Goal: Task Accomplishment & Management: Use online tool/utility

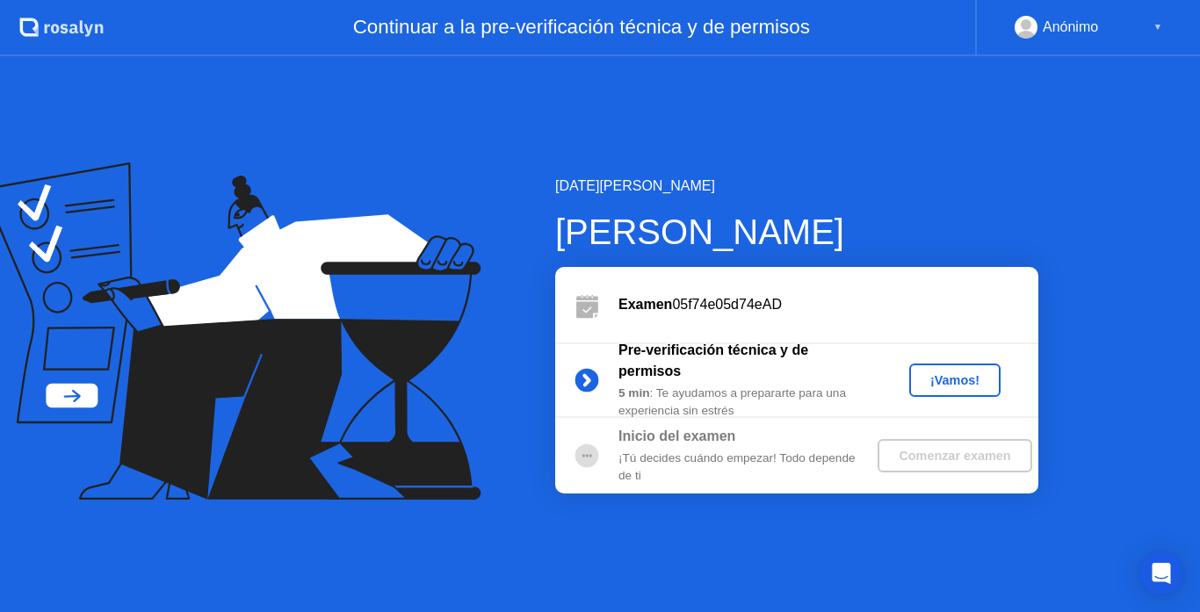
click at [941, 379] on div "¡Vamos!" at bounding box center [954, 380] width 77 height 14
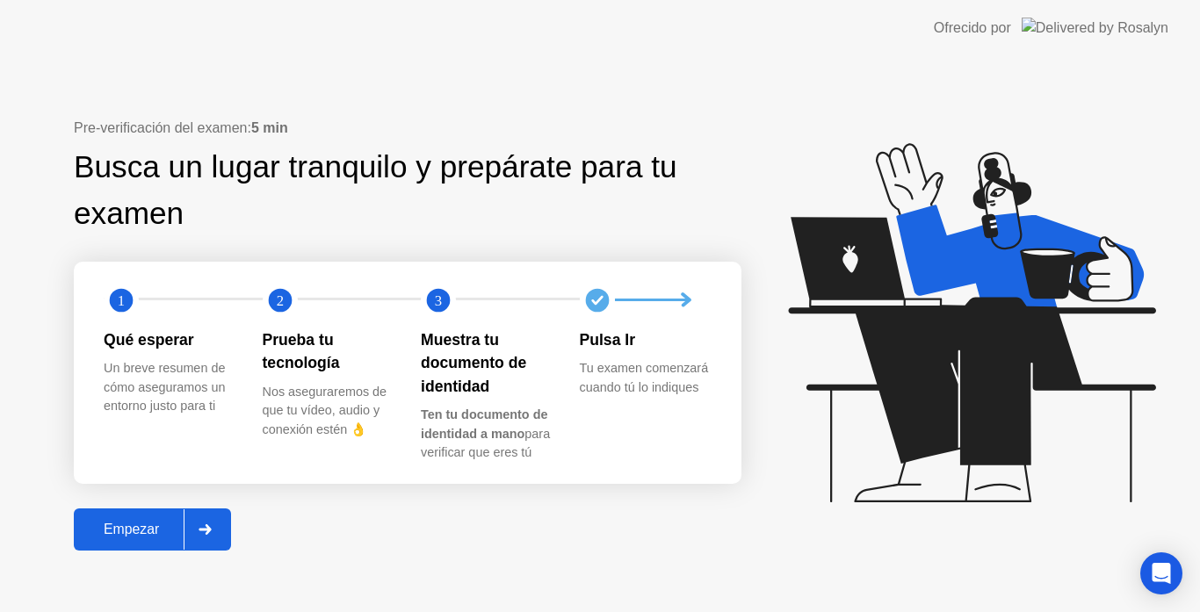
click at [199, 524] on div at bounding box center [205, 529] width 42 height 40
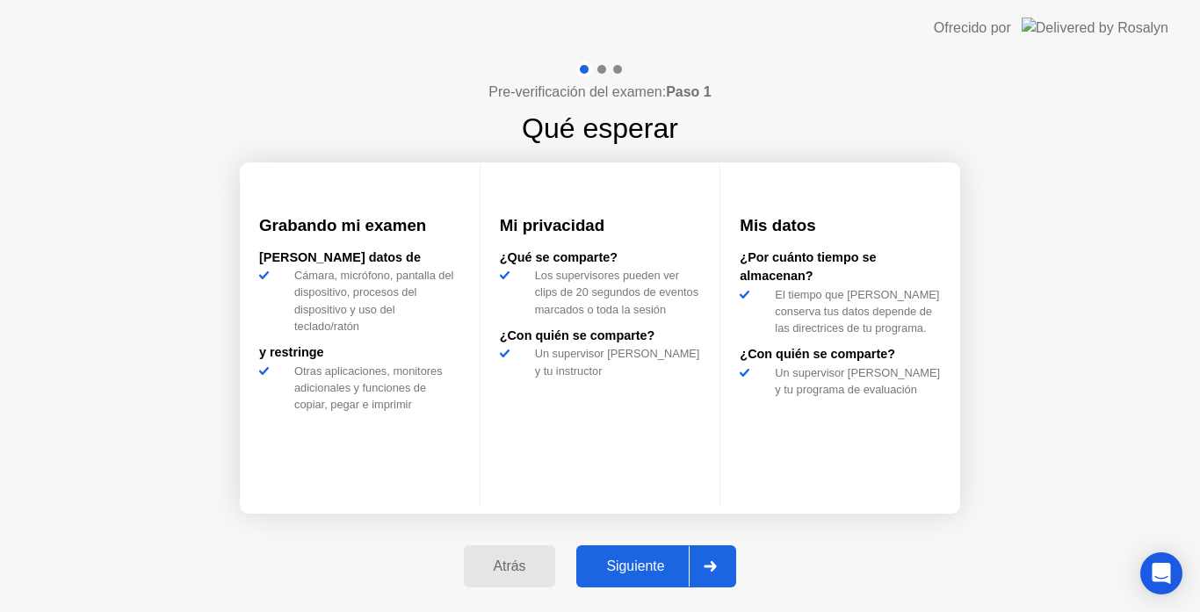
click at [713, 572] on div at bounding box center [710, 566] width 42 height 40
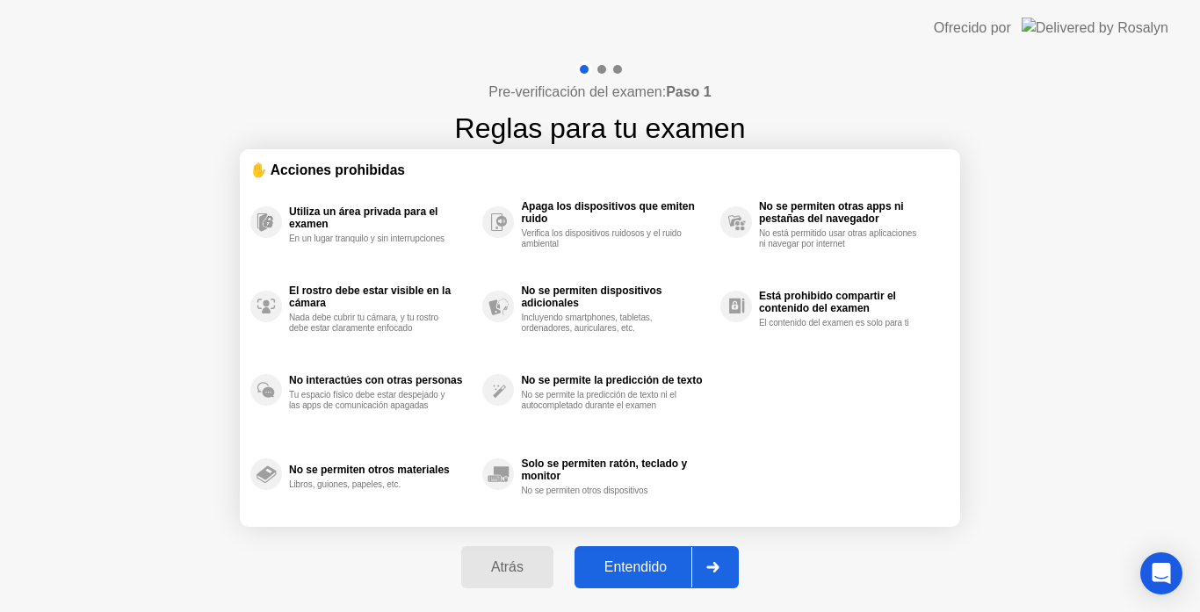
click at [713, 572] on icon at bounding box center [712, 567] width 13 height 11
select select "**********"
select select "*******"
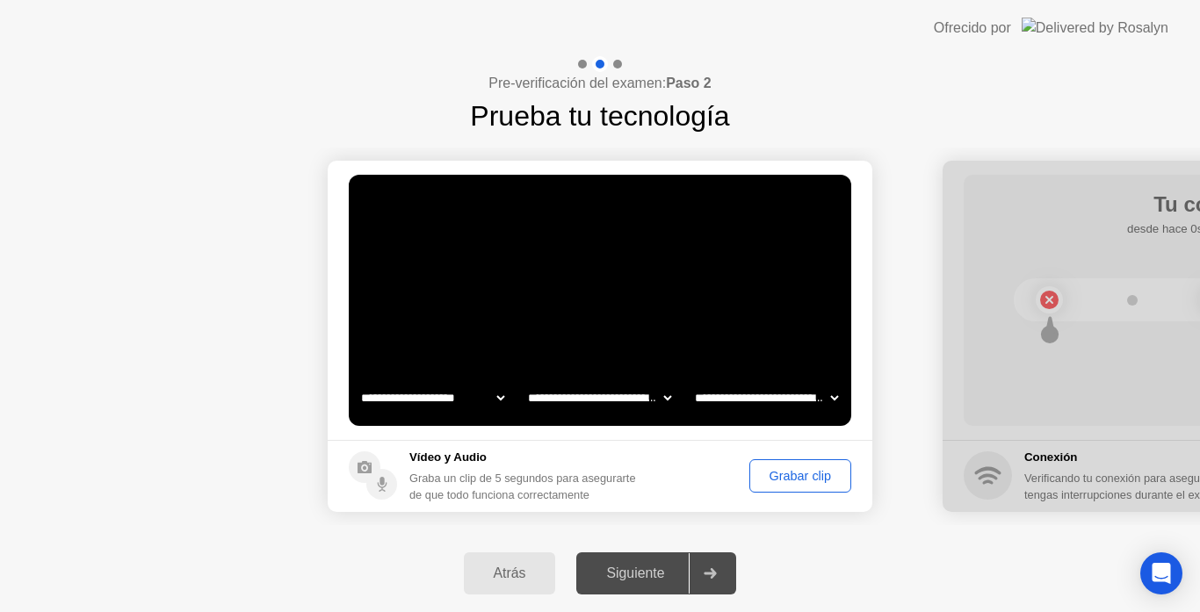
click at [793, 473] on div "Grabar clip" at bounding box center [800, 476] width 90 height 14
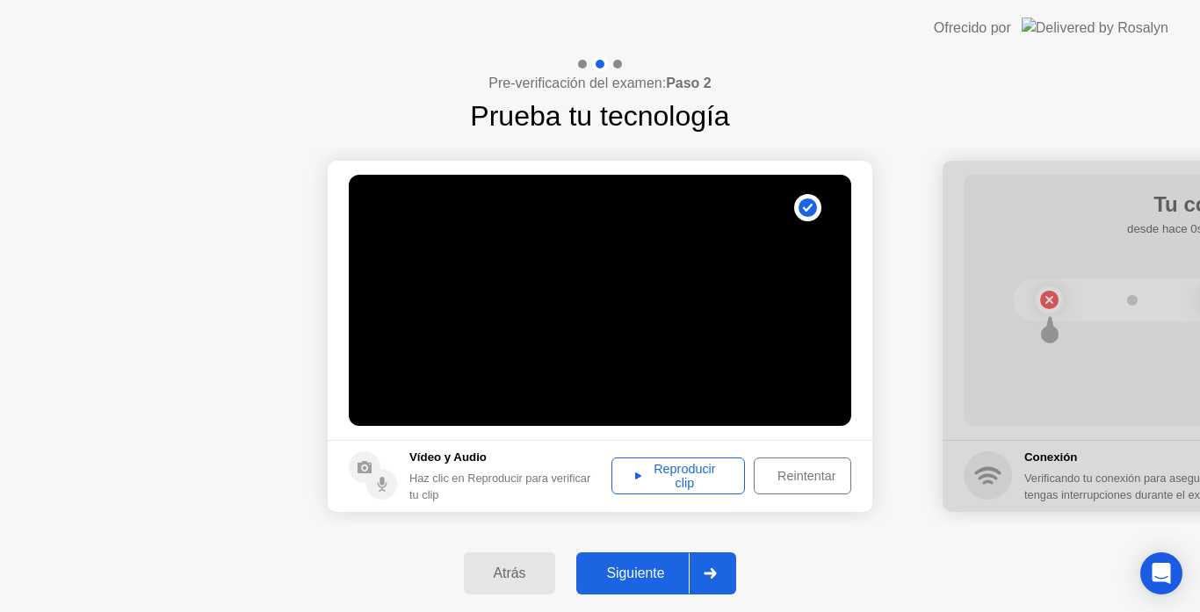
click at [723, 579] on div at bounding box center [710, 573] width 42 height 40
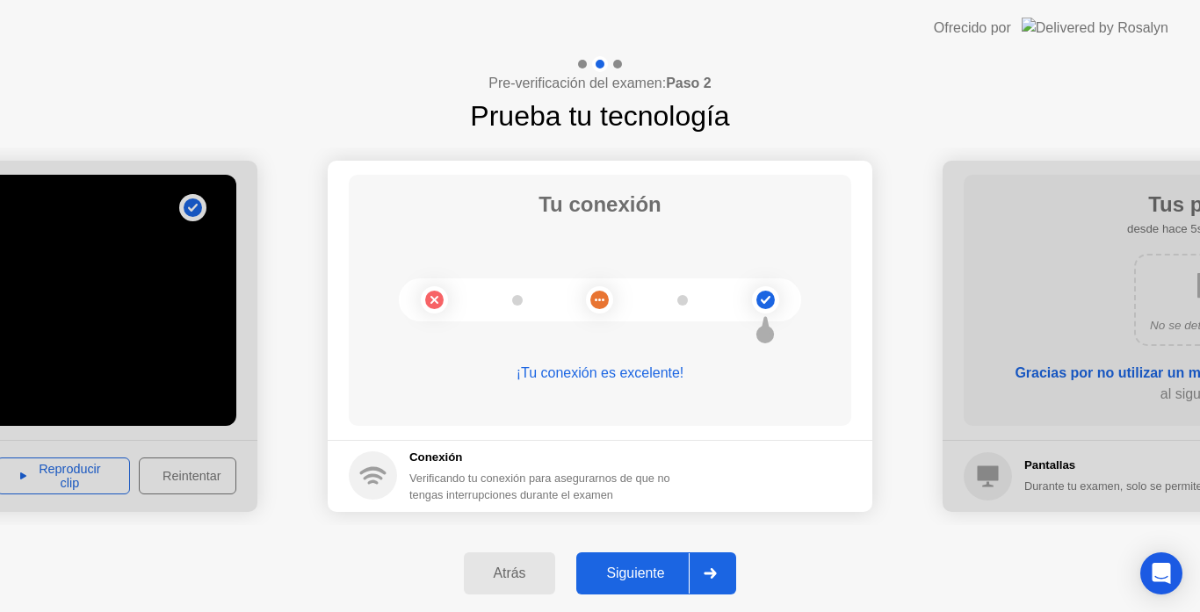
click at [723, 579] on div at bounding box center [710, 573] width 42 height 40
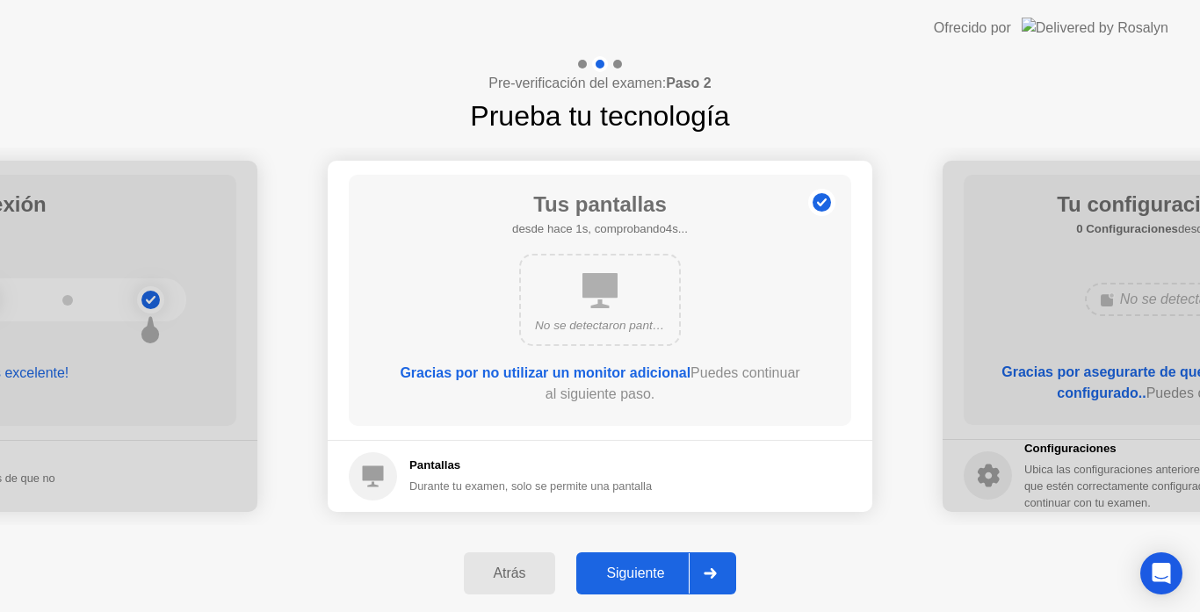
click at [723, 579] on div at bounding box center [710, 573] width 42 height 40
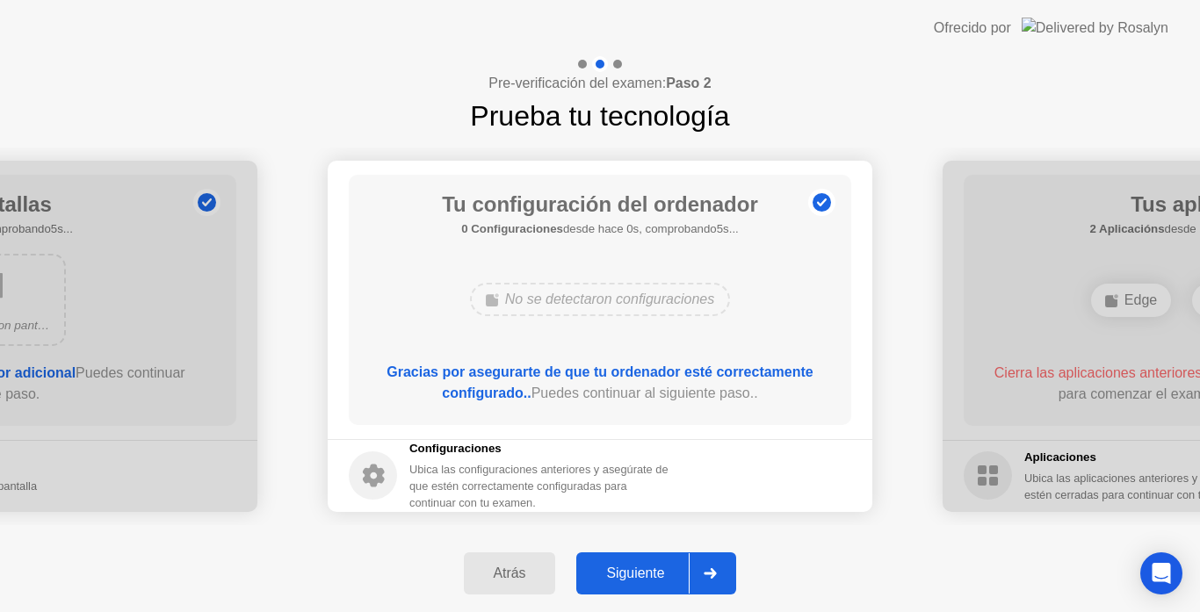
click at [723, 579] on div at bounding box center [710, 573] width 42 height 40
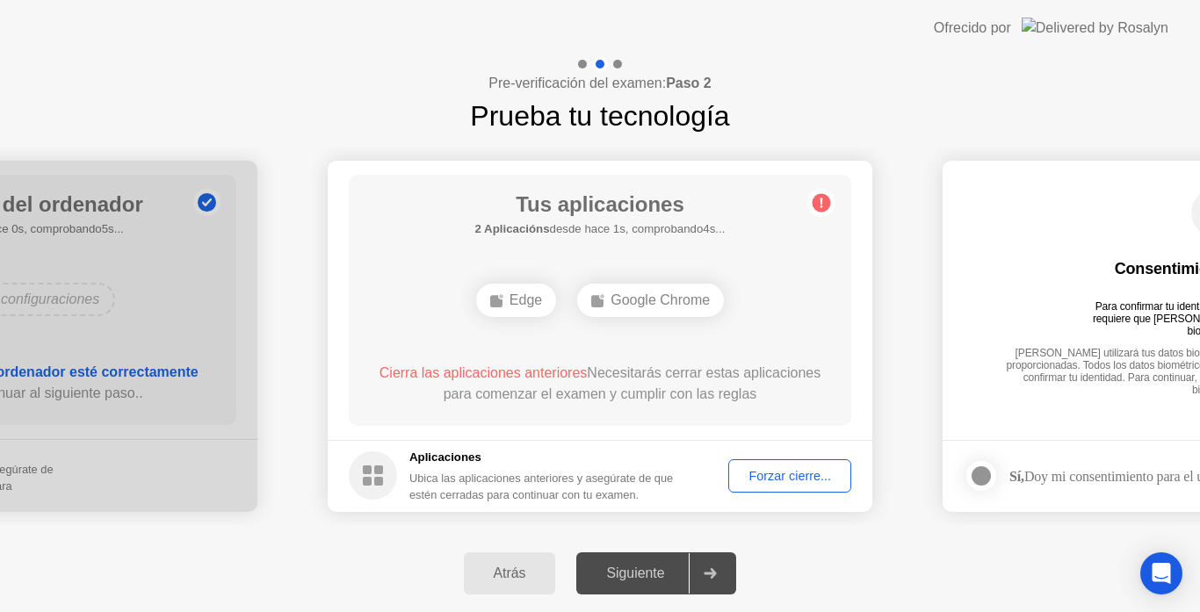
click at [769, 477] on div "Forzar cierre..." at bounding box center [789, 476] width 111 height 14
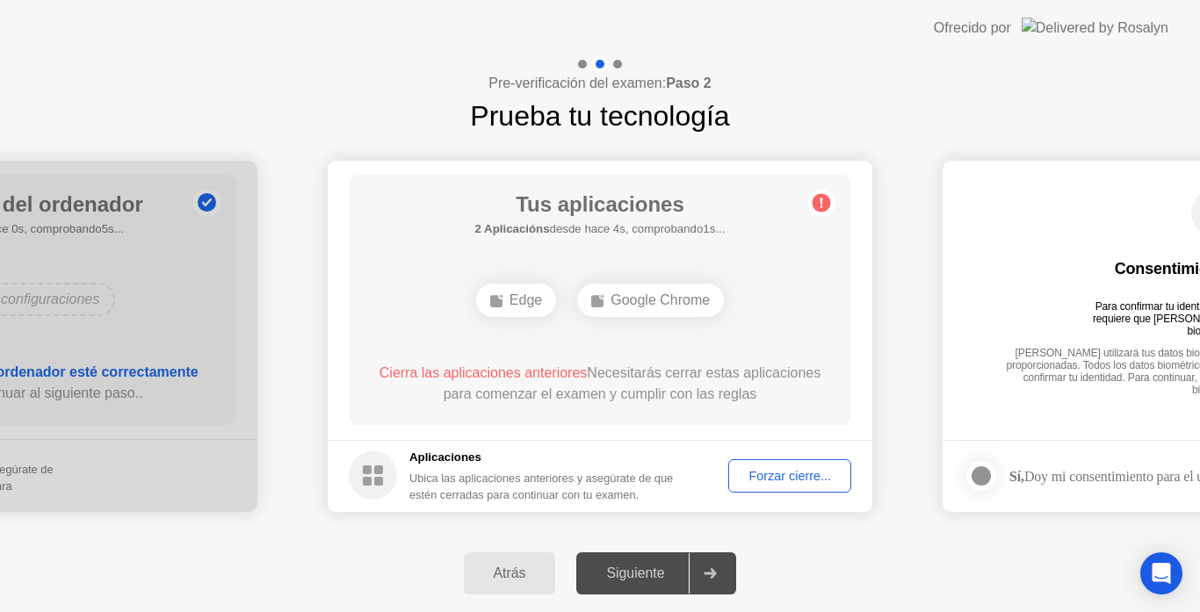
click at [516, 299] on div "Edge" at bounding box center [516, 300] width 80 height 33
click at [785, 470] on div "Forzar cierre..." at bounding box center [789, 476] width 111 height 14
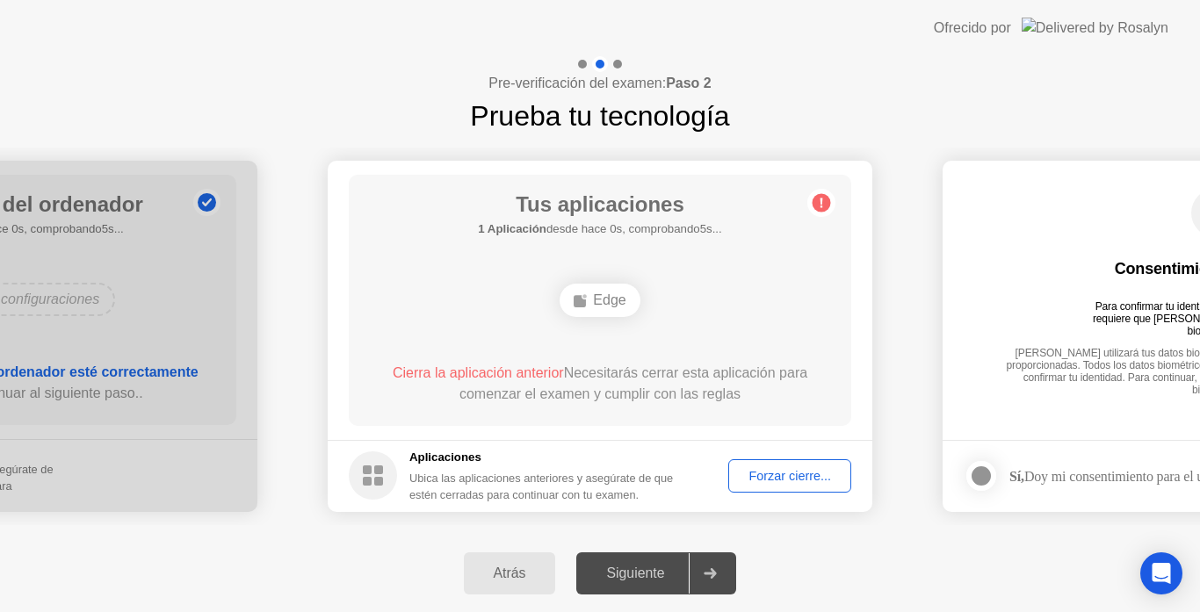
click at [792, 473] on div "Forzar cierre..." at bounding box center [789, 476] width 111 height 14
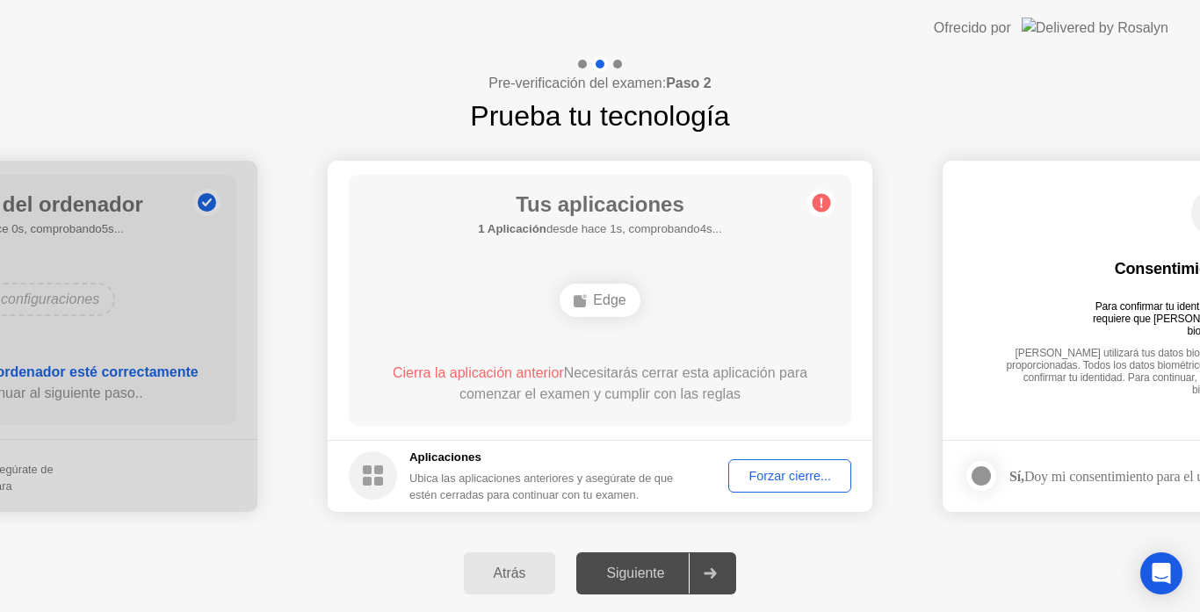
click at [792, 473] on div "Forzar cierre..." at bounding box center [789, 476] width 111 height 14
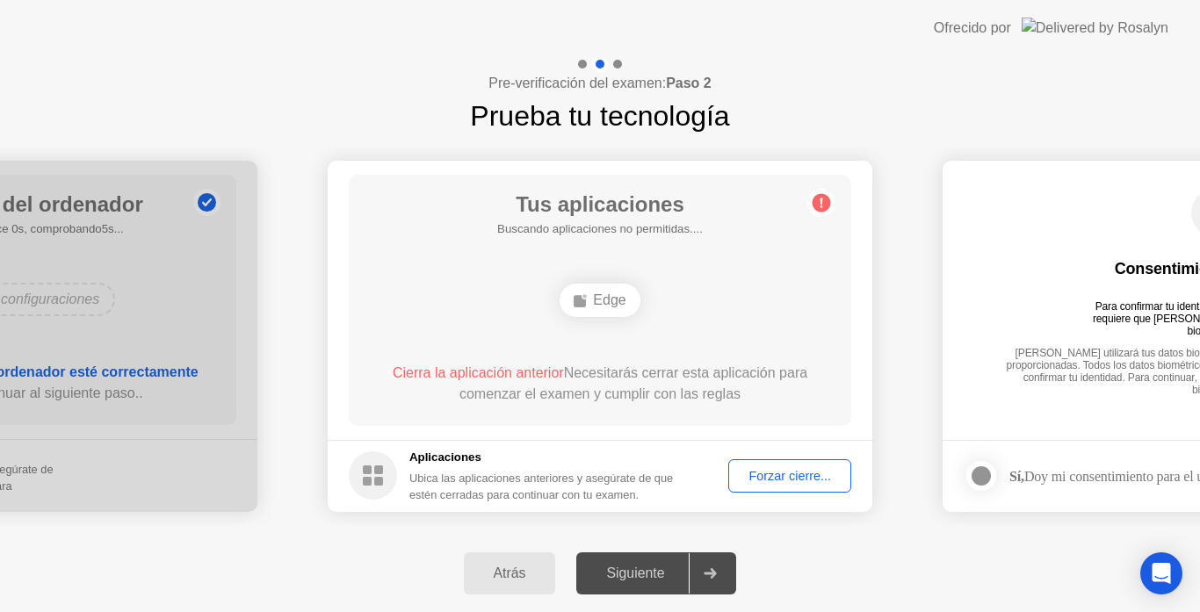
click at [766, 471] on div "Forzar cierre..." at bounding box center [789, 476] width 111 height 14
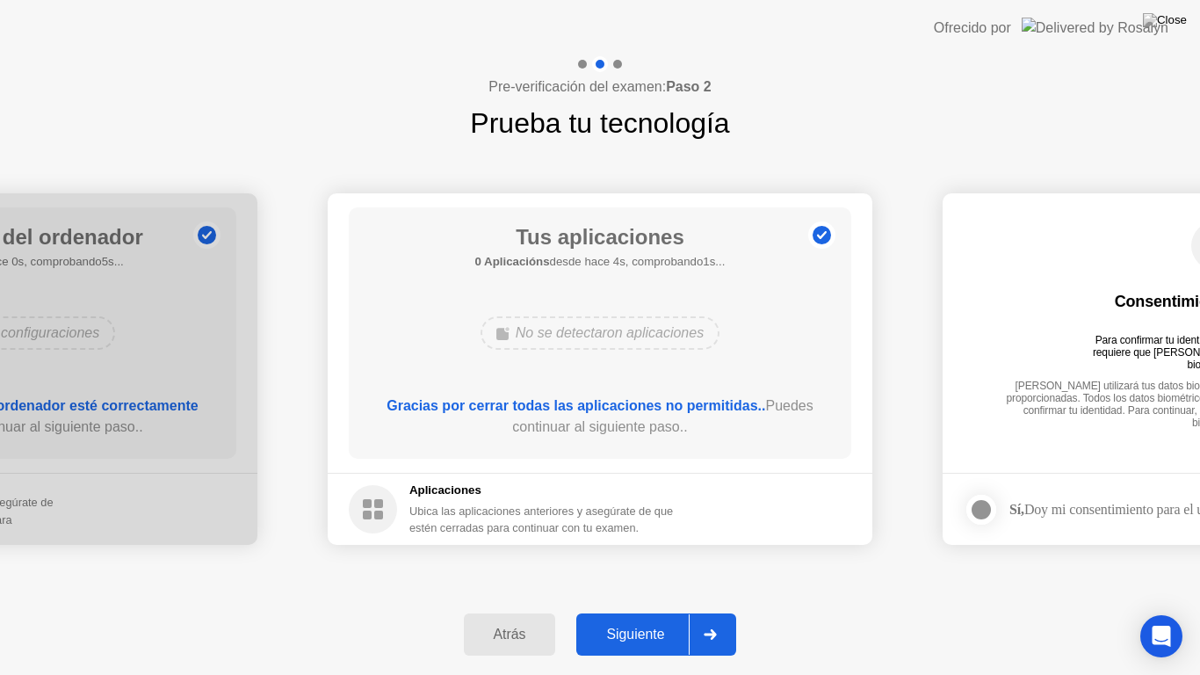
click at [714, 611] on icon at bounding box center [710, 634] width 13 height 11
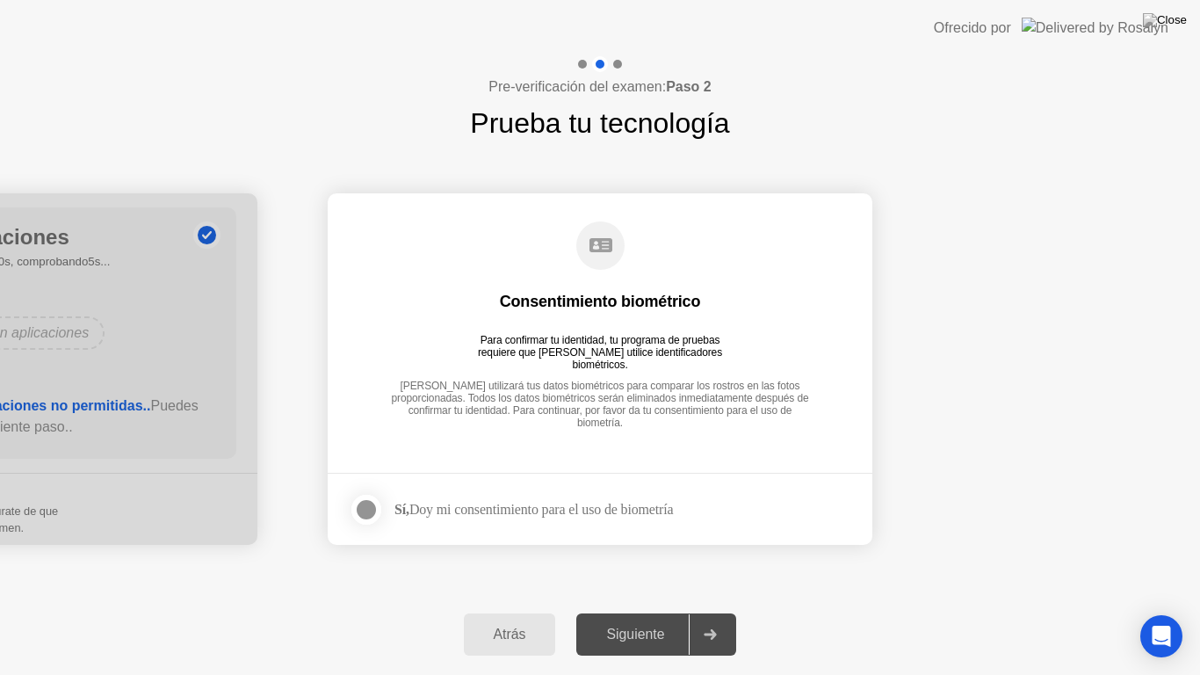
click at [365, 506] on div at bounding box center [366, 509] width 21 height 21
click at [716, 611] on icon at bounding box center [710, 634] width 12 height 11
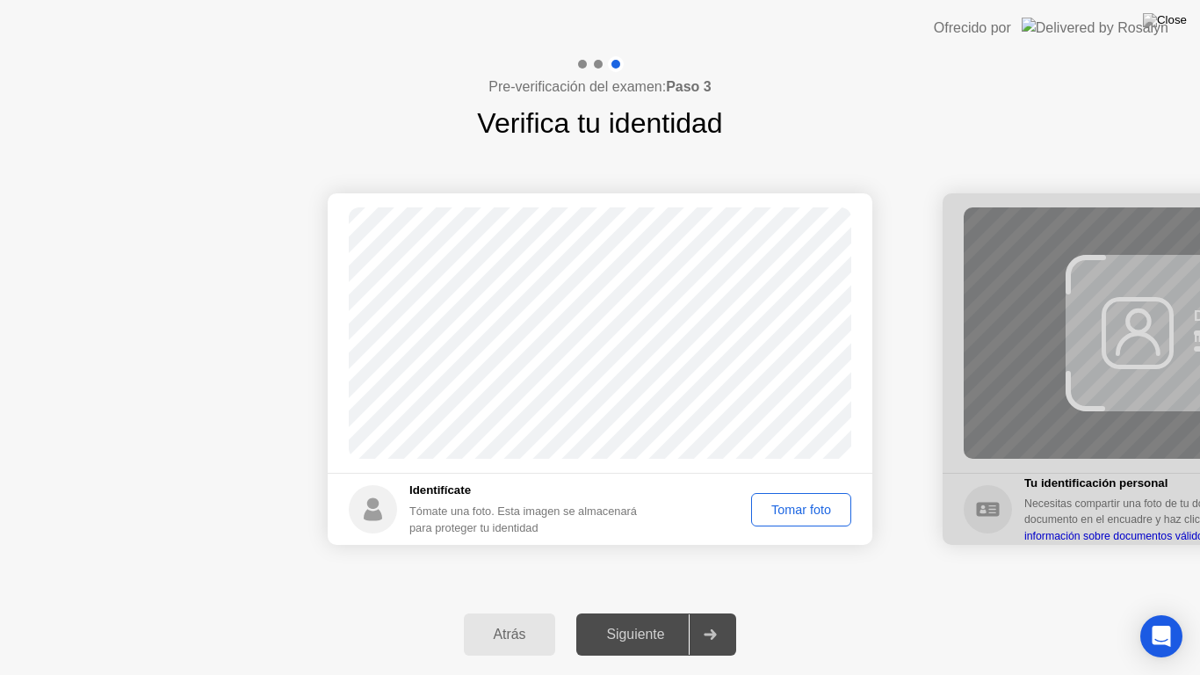
click at [711, 611] on icon at bounding box center [710, 634] width 13 height 11
click at [796, 509] on div "Tomar foto" at bounding box center [801, 509] width 88 height 14
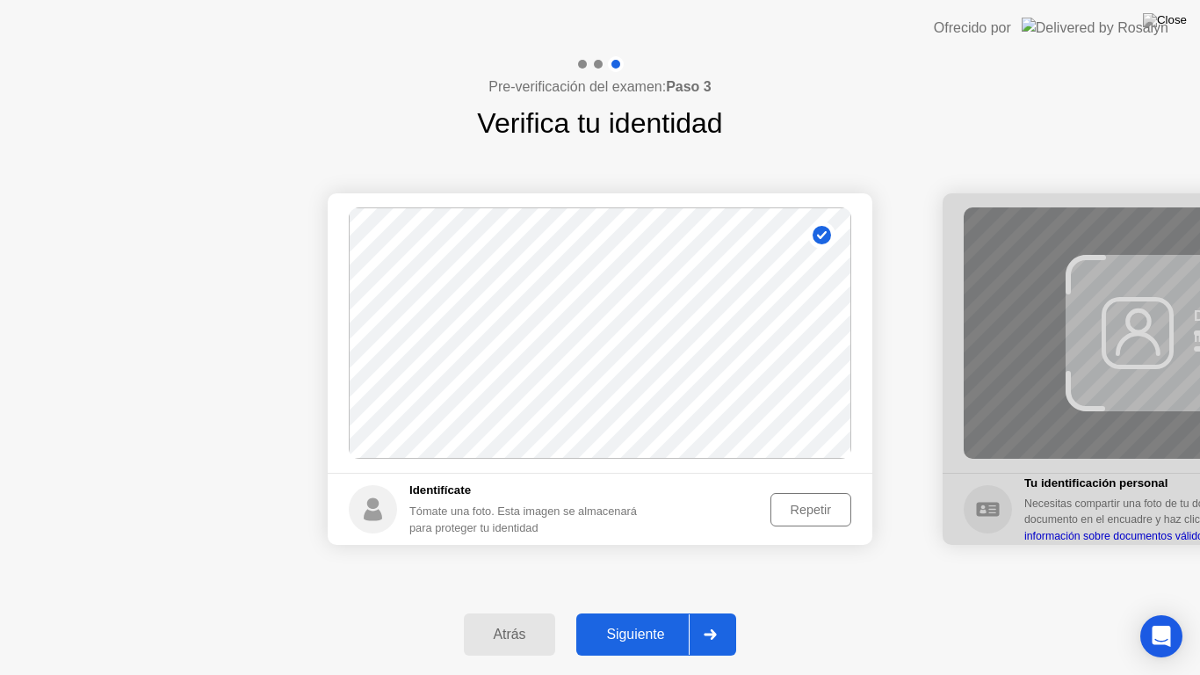
click at [711, 611] on div at bounding box center [710, 634] width 42 height 40
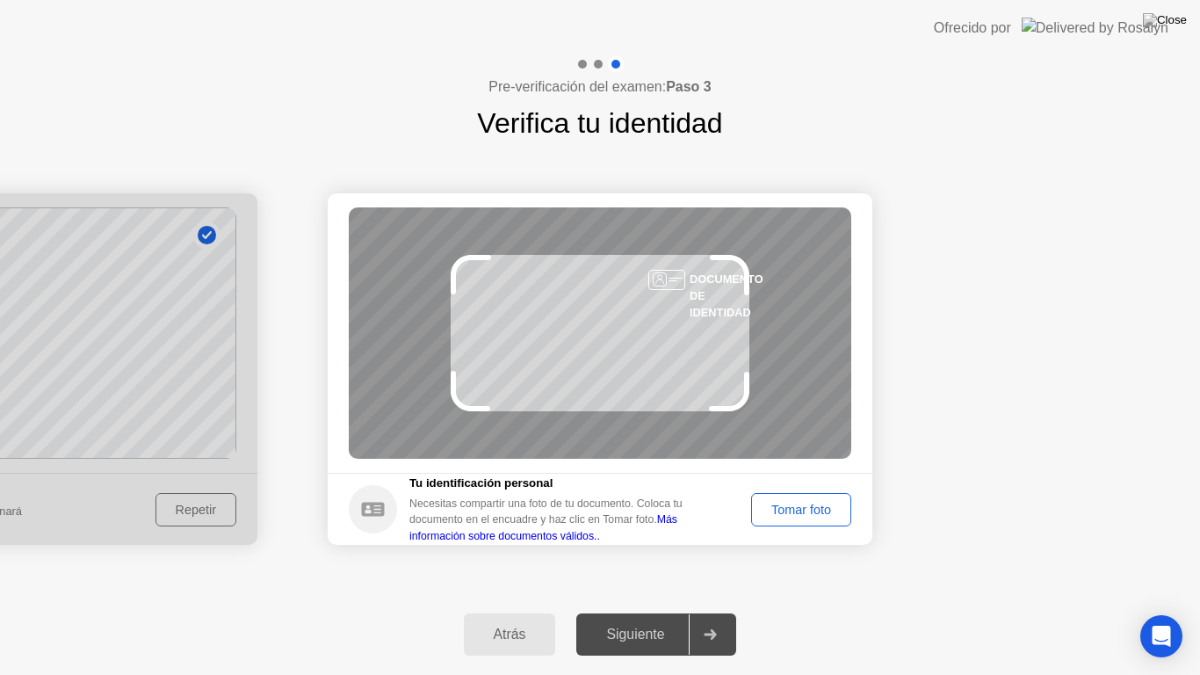
click at [811, 502] on div "Tomar foto" at bounding box center [801, 509] width 88 height 14
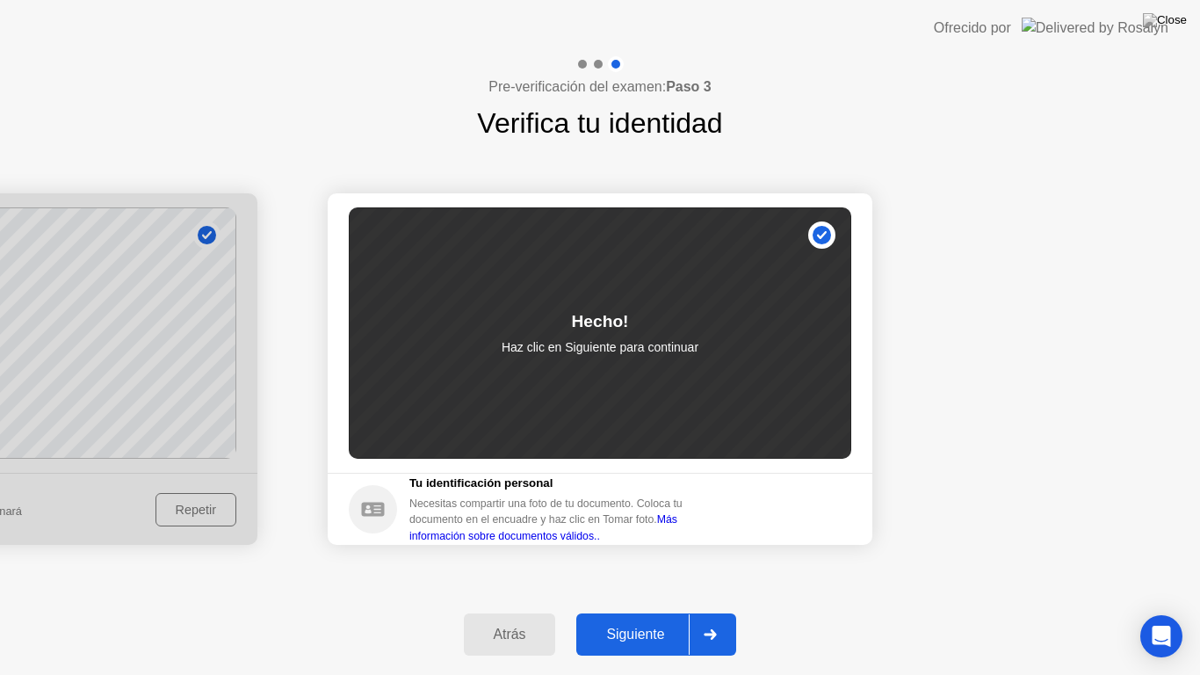
click at [717, 611] on icon at bounding box center [710, 634] width 12 height 11
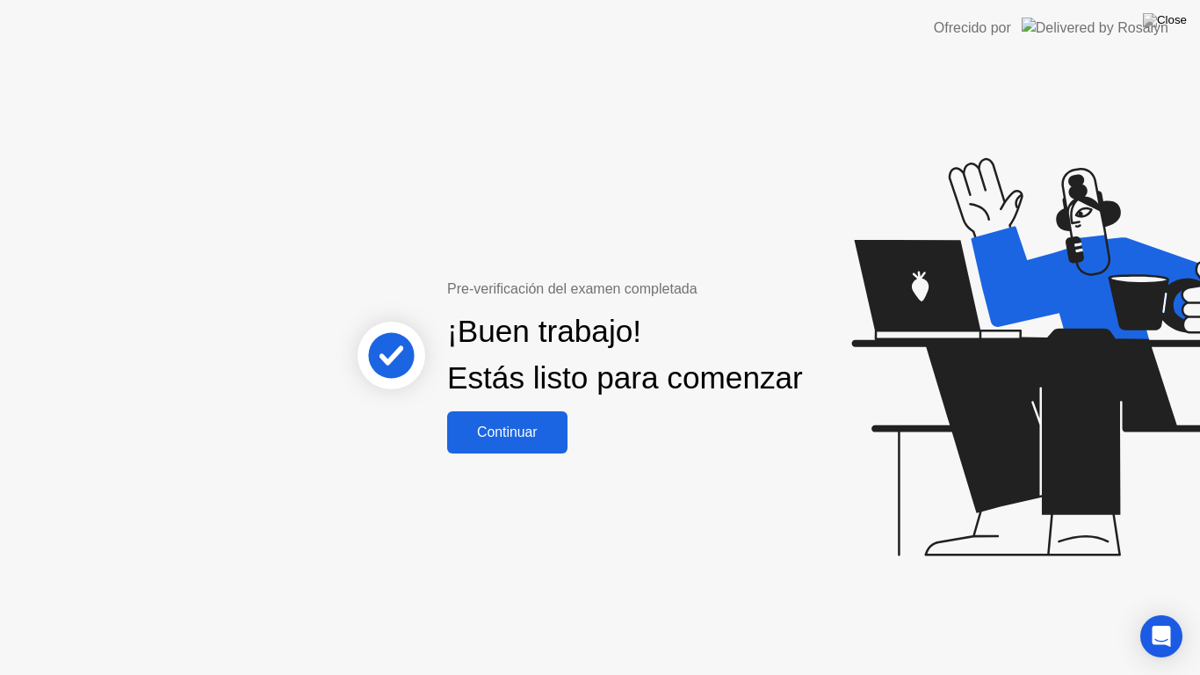
click at [525, 440] on div "Continuar" at bounding box center [507, 432] width 110 height 16
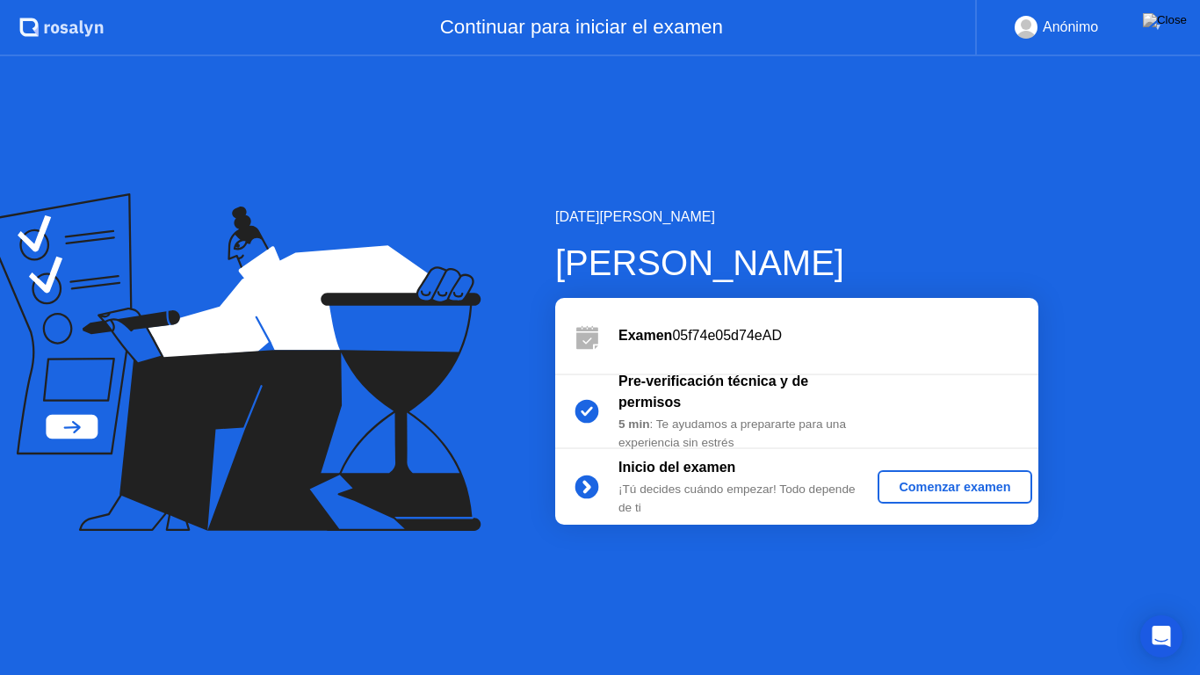
click at [993, 492] on div "Comenzar examen" at bounding box center [954, 487] width 140 height 14
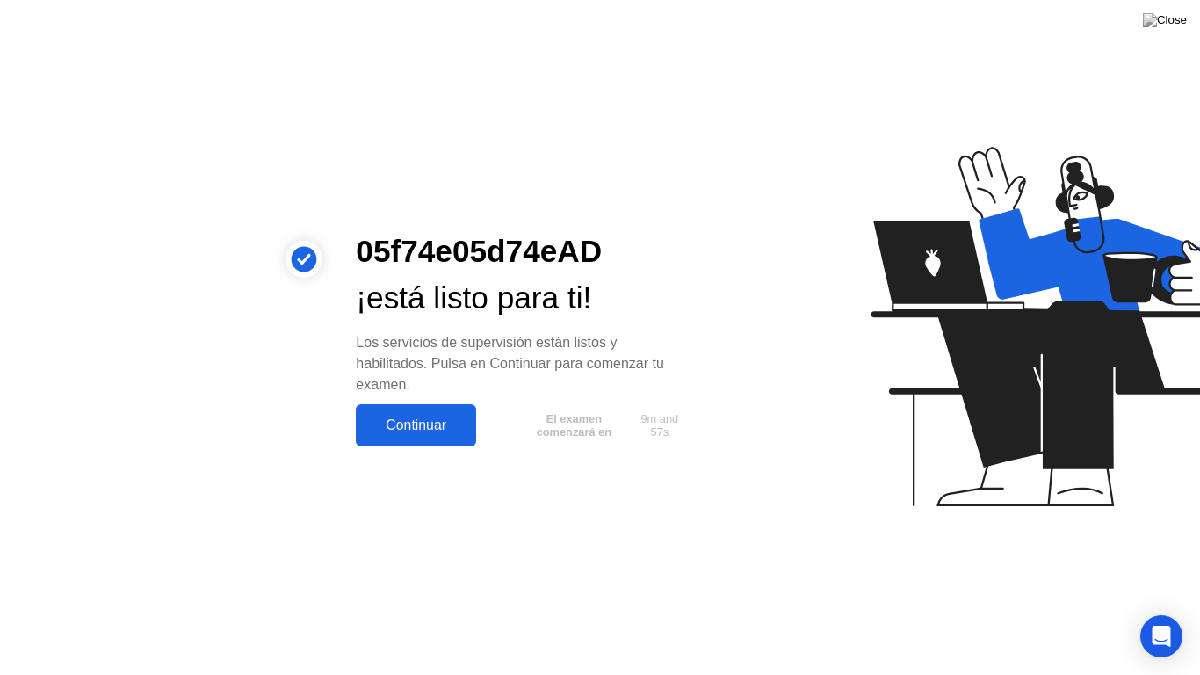
click at [421, 421] on div "Continuar" at bounding box center [416, 425] width 110 height 16
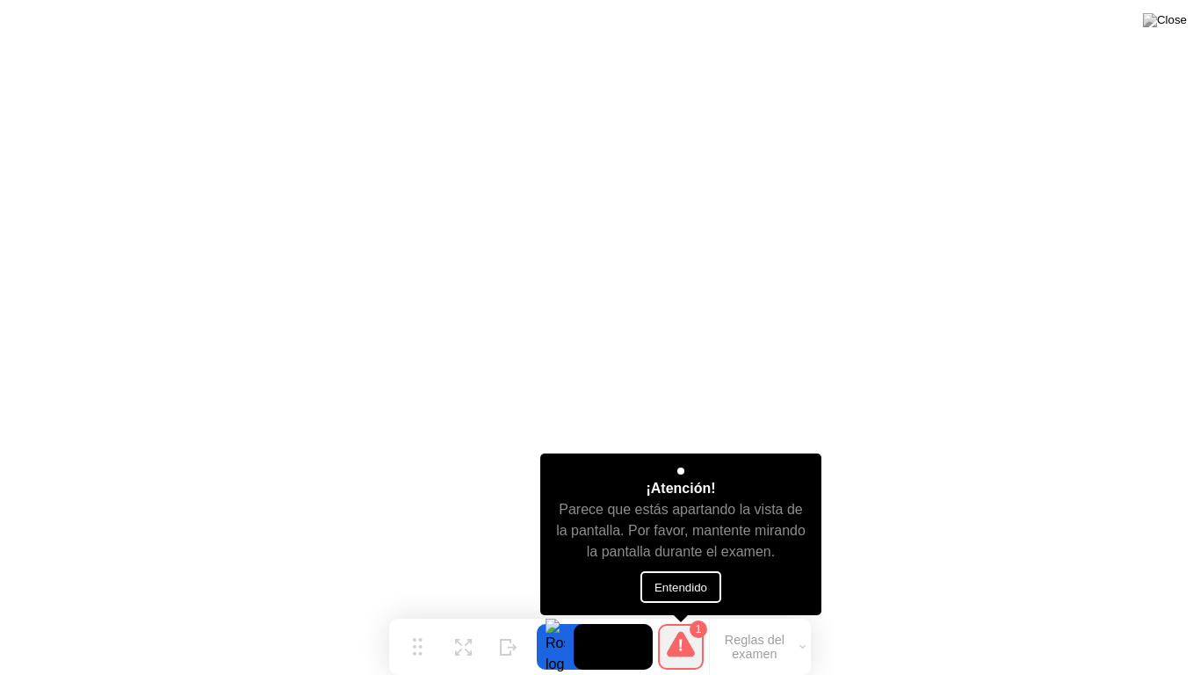
click at [692, 581] on button "Entendido" at bounding box center [680, 587] width 81 height 32
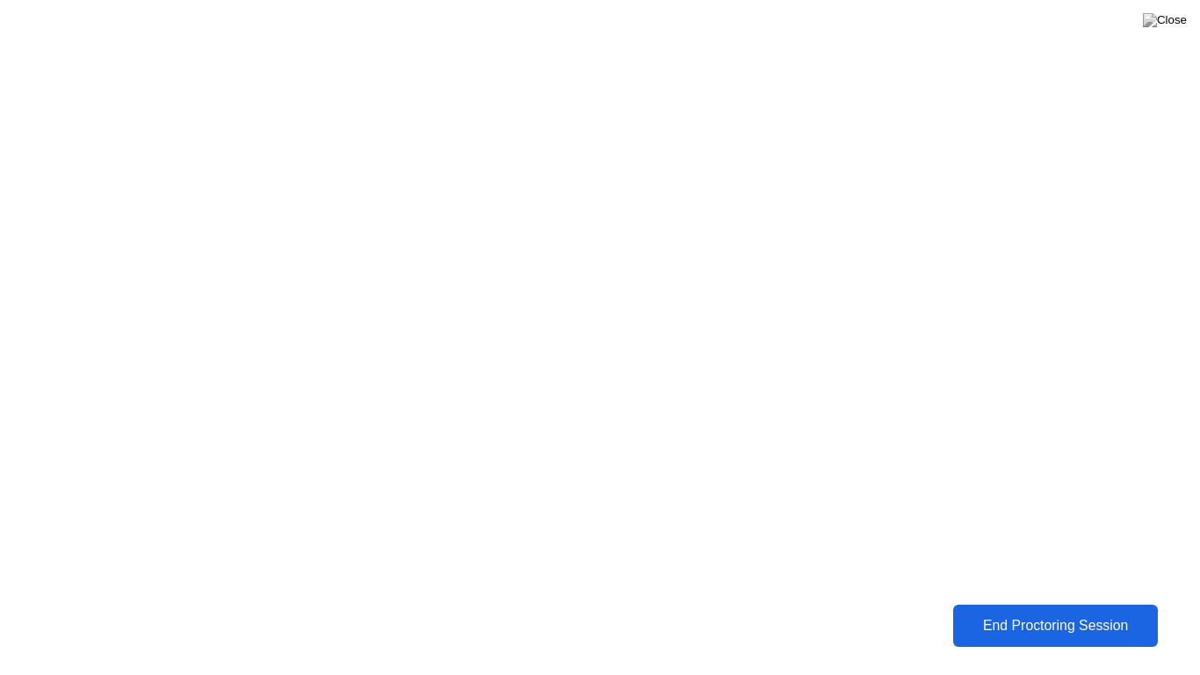
click at [1068, 606] on button "End Proctoring Session" at bounding box center [1055, 625] width 218 height 45
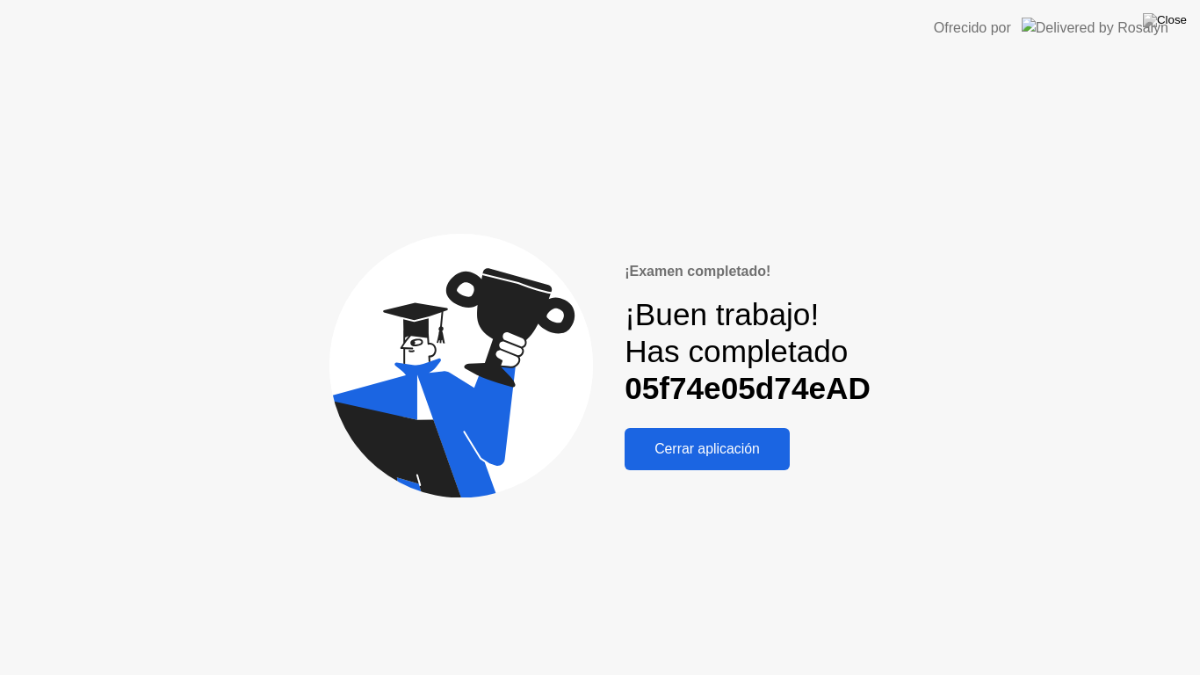
click at [1180, 7] on header "Ofrecido por" at bounding box center [600, 28] width 1200 height 56
click at [1176, 25] on img at bounding box center [1165, 20] width 44 height 14
